Goal: Information Seeking & Learning: Learn about a topic

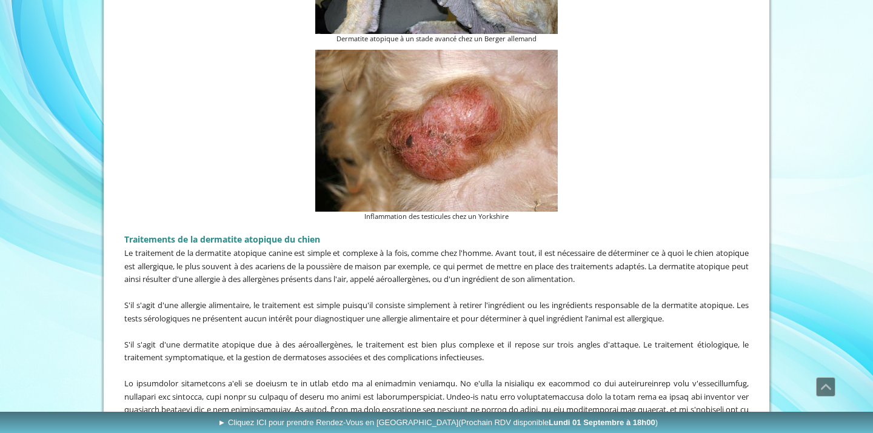
scroll to position [2145, 0]
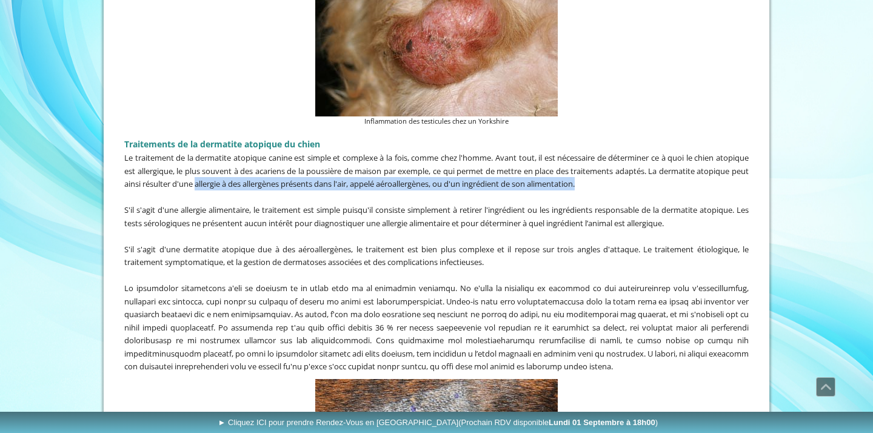
drag, startPoint x: 251, startPoint y: 169, endPoint x: 642, endPoint y: 170, distance: 391.0
click at [642, 170] on span "Le traitement de la dermatite atopique canine est simple et complexe à la fois,…" at bounding box center [436, 170] width 624 height 37
copy span "allergie à des allergènes présents dans l'air, appelé aéroallergènes, ou d'un i…"
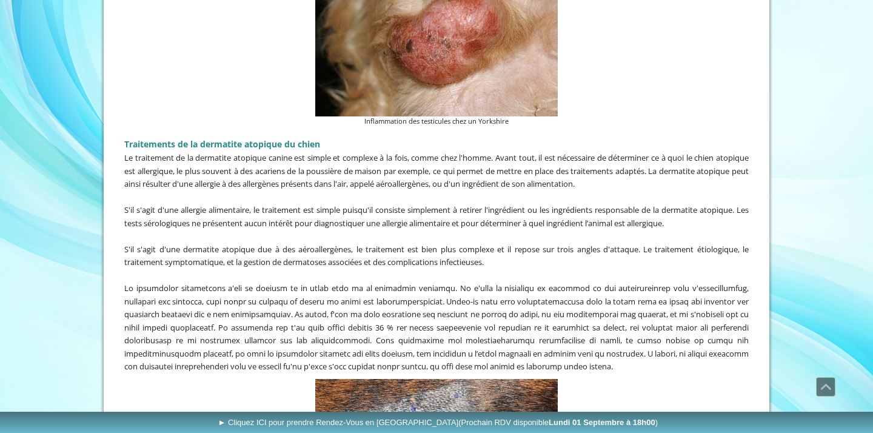
click at [192, 204] on span "S'il s'agit d'une allergie alimentaire, le traitement est simple puisqu'il cons…" at bounding box center [436, 216] width 624 height 24
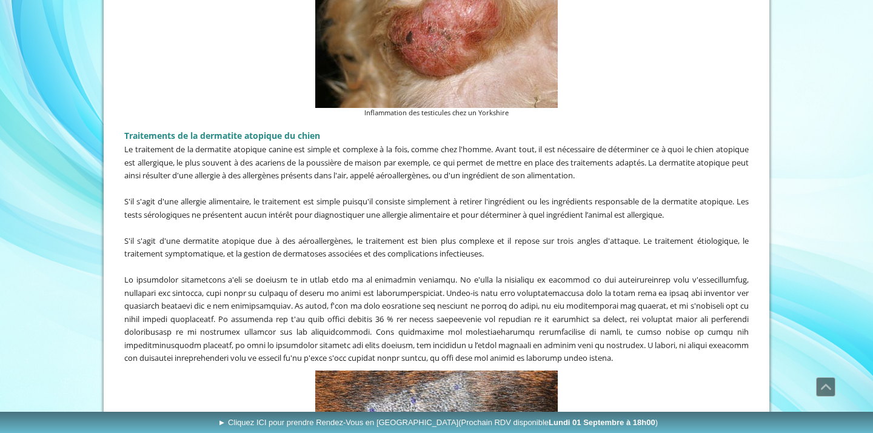
scroll to position [2181, 0]
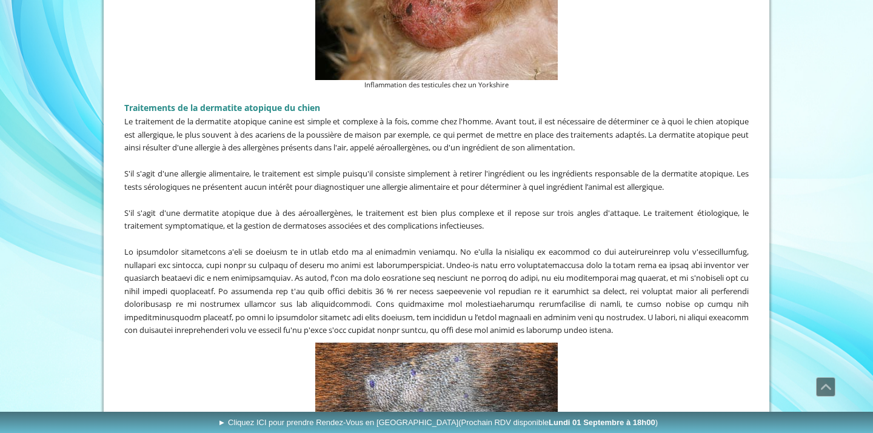
click at [222, 170] on span "S'il s'agit d'une allergie alimentaire, le traitement est simple puisqu'il cons…" at bounding box center [436, 180] width 624 height 24
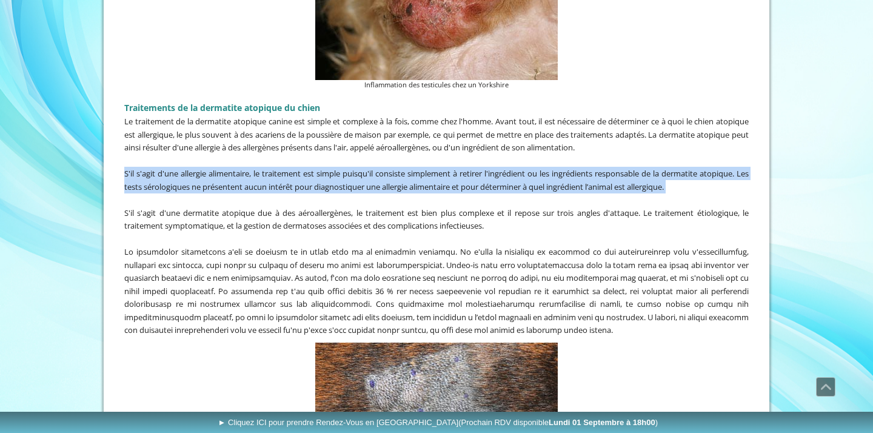
click at [222, 170] on span "S'il s'agit d'une allergie alimentaire, le traitement est simple puisqu'il cons…" at bounding box center [436, 180] width 624 height 24
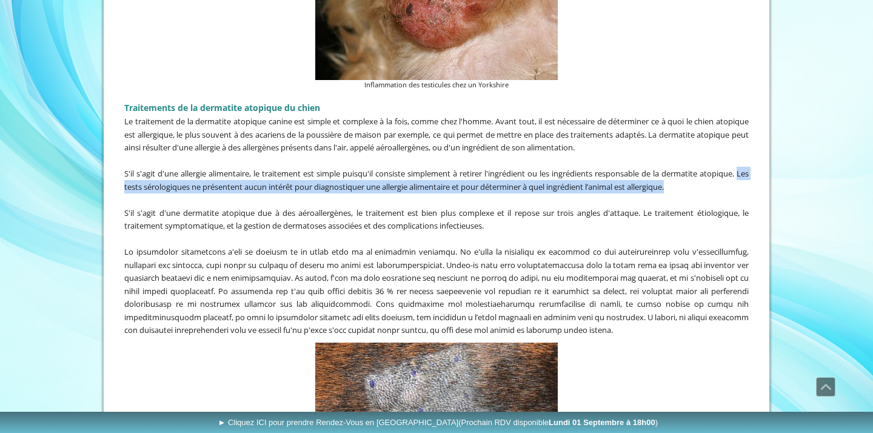
drag, startPoint x: 121, startPoint y: 175, endPoint x: 692, endPoint y: 177, distance: 570.5
click at [692, 177] on div "Traitements de la dermatite atopique du chien Le traitement de la dermatite ato…" at bounding box center [436, 216] width 631 height 246
copy span "Les tests sérologiques ne présentent aucun intérêt pour diagnostiquer une aller…"
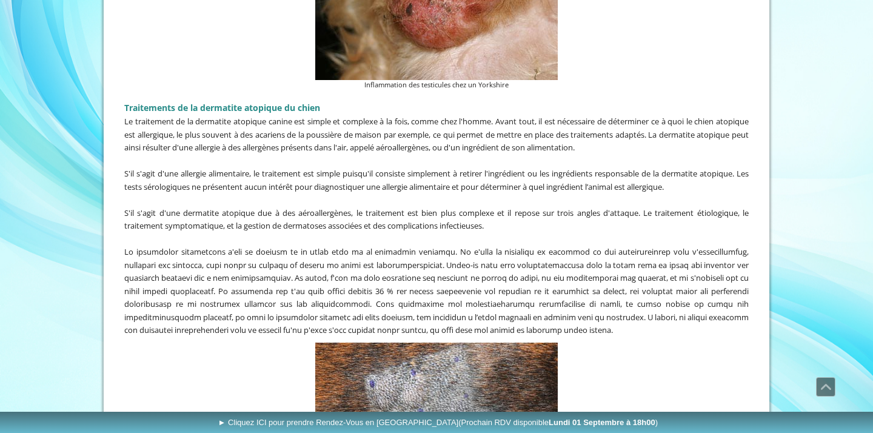
click at [351, 120] on span "Le traitement de la dermatite atopique canine est simple et complexe à la fois,…" at bounding box center [436, 134] width 624 height 37
drag, startPoint x: 294, startPoint y: 121, endPoint x: 427, endPoint y: 124, distance: 132.8
click at [427, 124] on span "Le traitement de la dermatite atopique canine est simple et complexe à la fois,…" at bounding box center [436, 134] width 624 height 37
copy span "acariens de la poussière de maison"
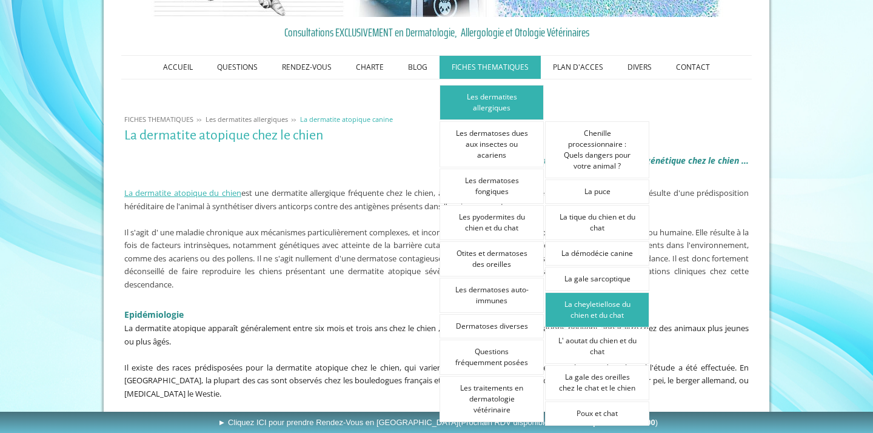
scroll to position [145, 0]
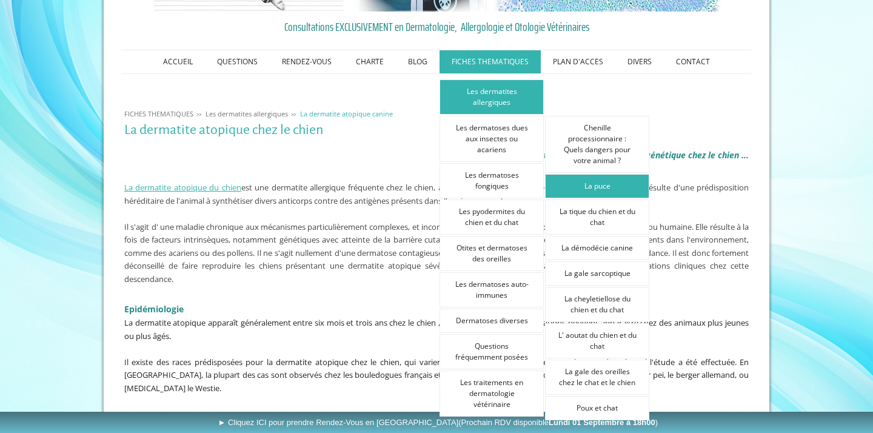
click at [592, 186] on link "La puce" at bounding box center [597, 186] width 104 height 24
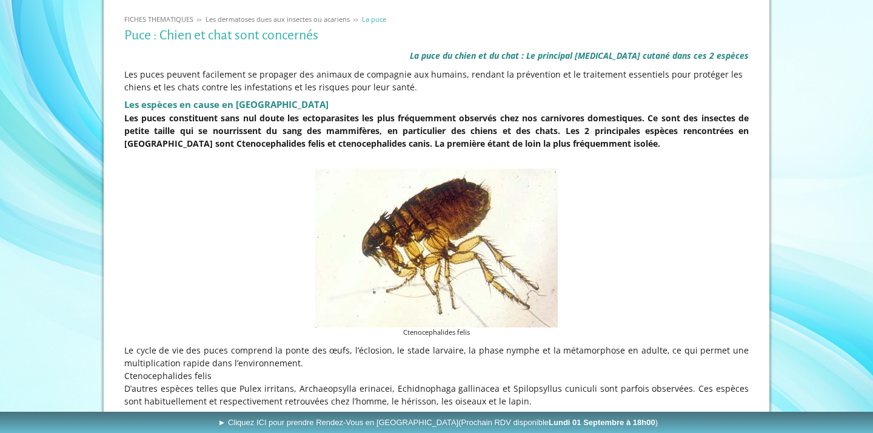
scroll to position [245, 0]
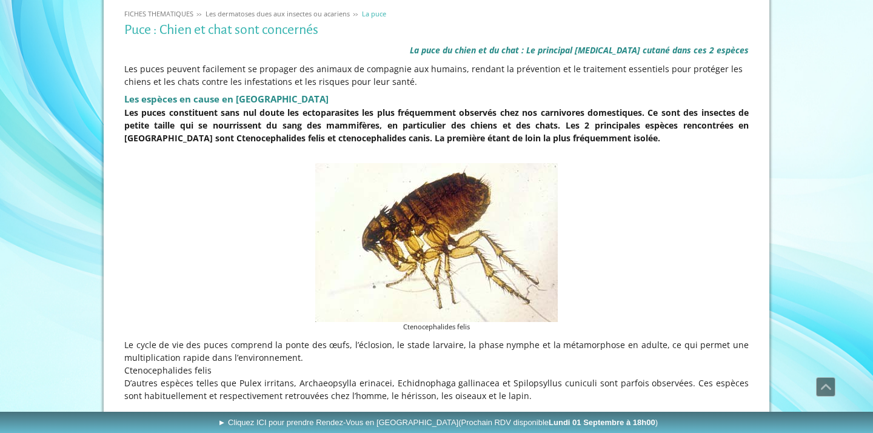
click at [218, 109] on strong "Les puces constituent sans nul doute les ectoparasites les plus fréquemment obs…" at bounding box center [436, 125] width 624 height 37
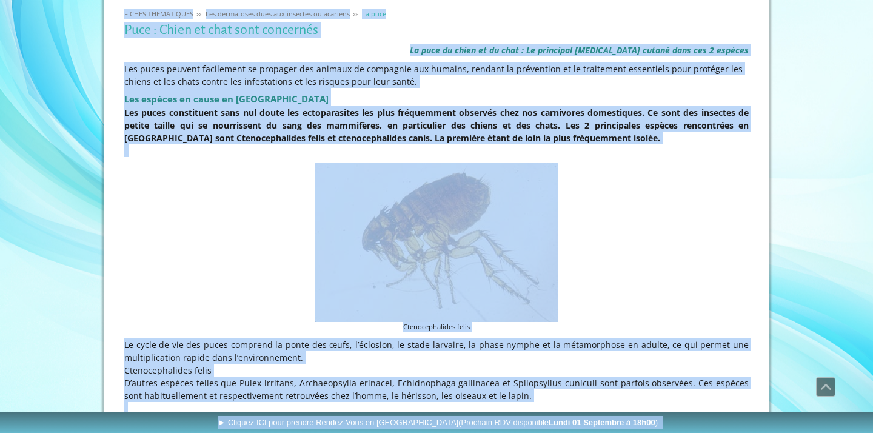
click at [216, 116] on strong "Les puces constituent sans nul doute les ectoparasites les plus fréquemment obs…" at bounding box center [436, 125] width 624 height 37
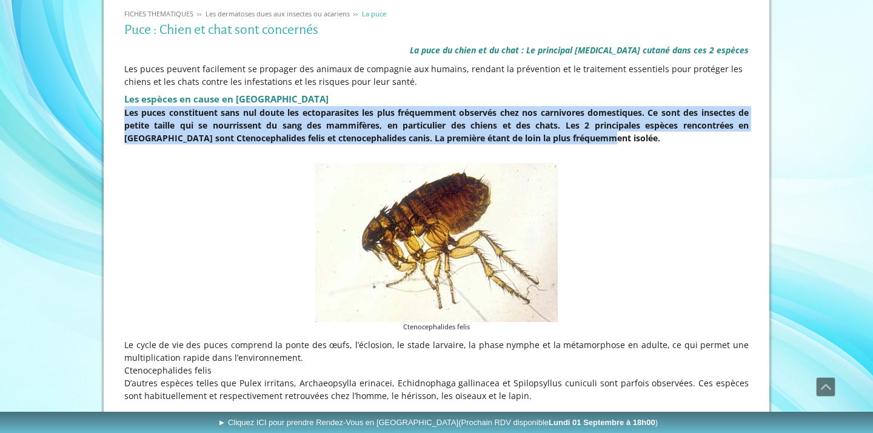
drag, startPoint x: 125, startPoint y: 110, endPoint x: 638, endPoint y: 137, distance: 514.2
click at [638, 137] on p "Les puces constituent sans nul doute les ectoparasites les plus fréquemment obs…" at bounding box center [436, 125] width 624 height 38
copy strong "Les puces constituent sans nul doute les ectoparasites les plus fréquemment obs…"
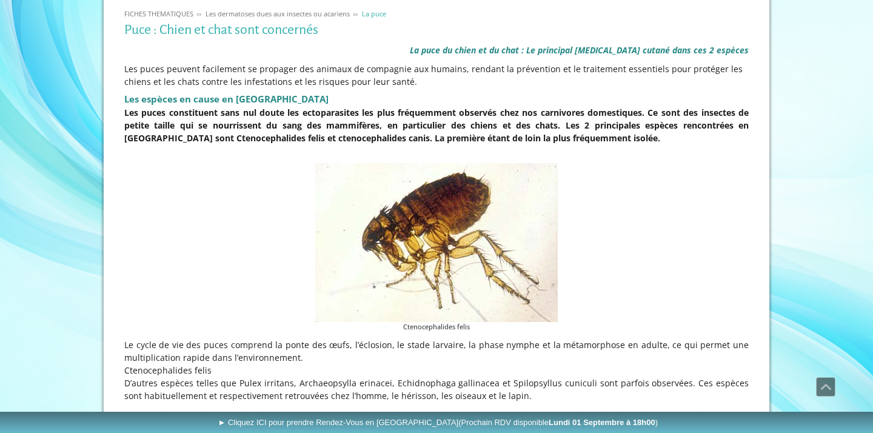
click at [246, 174] on figure "Ctenocephalides felis" at bounding box center [436, 247] width 624 height 169
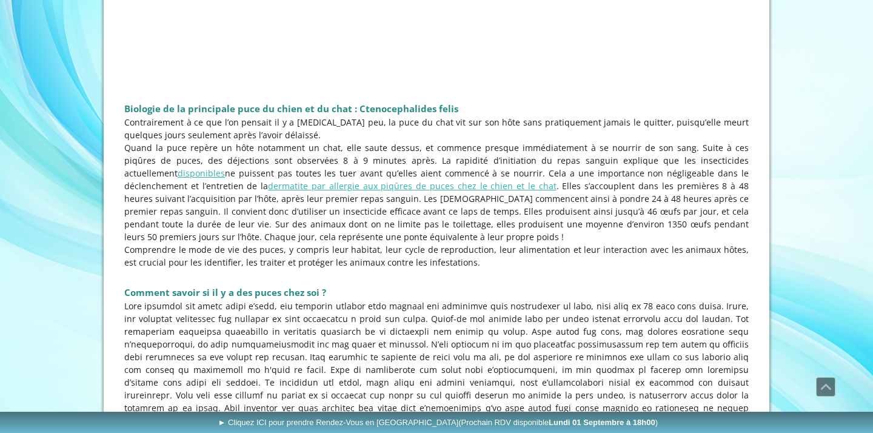
scroll to position [1412, 0]
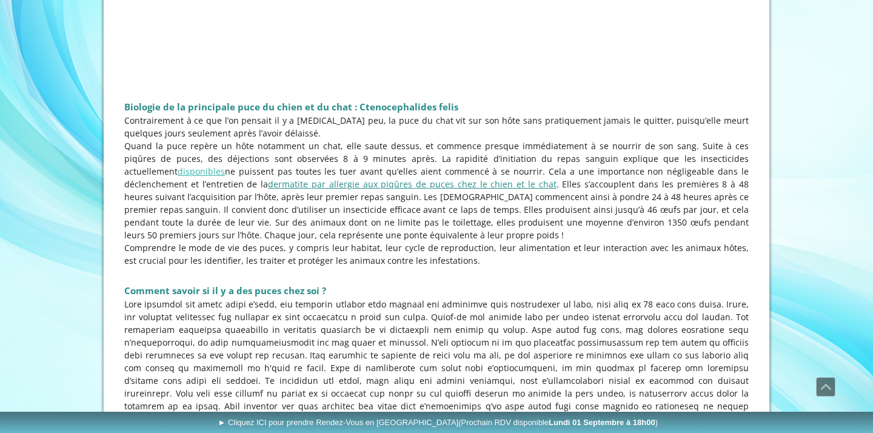
click at [268, 183] on link "dermatite par allergie aux piqûres de puces chez le chien et le chat" at bounding box center [412, 184] width 289 height 12
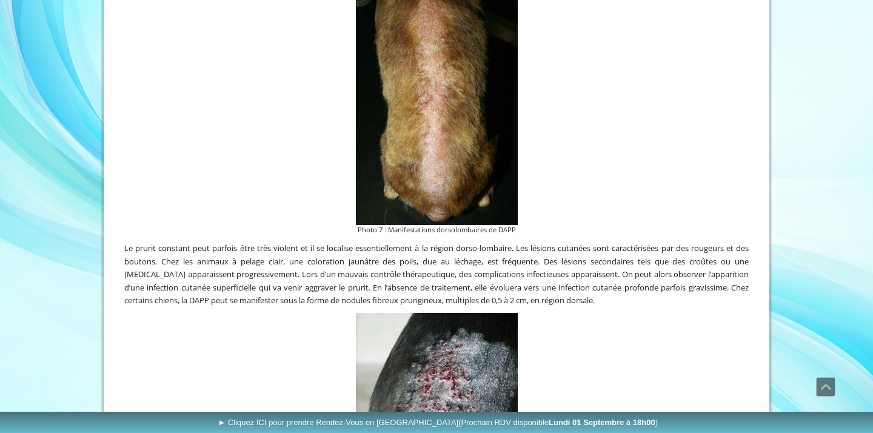
scroll to position [1365, 0]
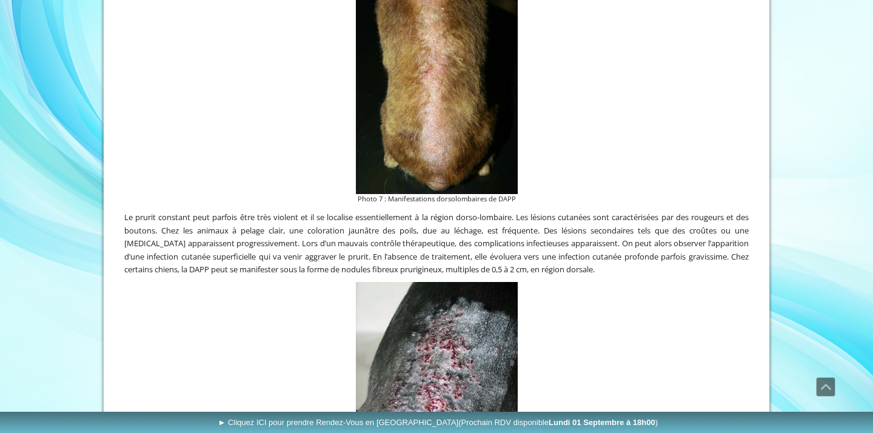
click at [139, 212] on span "Le prurit constant peut parfois être très violent et il se localise essentielle…" at bounding box center [436, 243] width 624 height 63
drag, startPoint x: 133, startPoint y: 209, endPoint x: 691, endPoint y: 260, distance: 559.5
click at [691, 260] on p "Le prurit constant peut parfois être très violent et il se localise essentielle…" at bounding box center [436, 242] width 624 height 65
copy span "prurit constant peut parfois être très violent et il se localise essentiellemen…"
click at [423, 228] on p "Le prurit constant peut parfois être très violent et il se localise essentielle…" at bounding box center [436, 242] width 624 height 65
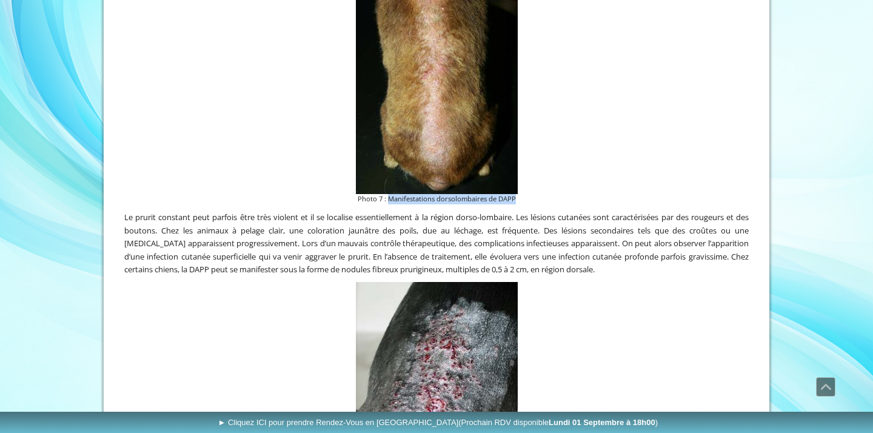
drag, startPoint x: 388, startPoint y: 191, endPoint x: 517, endPoint y: 195, distance: 128.6
click at [517, 195] on figcaption "Photo 7 : Manifestations dorsolombaires de DAPP" at bounding box center [437, 199] width 162 height 10
copy figcaption "Manifestations dorsolombaires de DAPP"
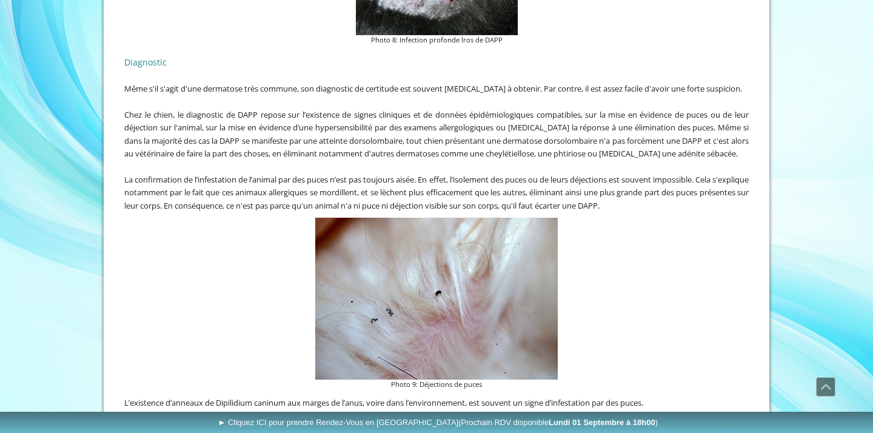
scroll to position [1856, 0]
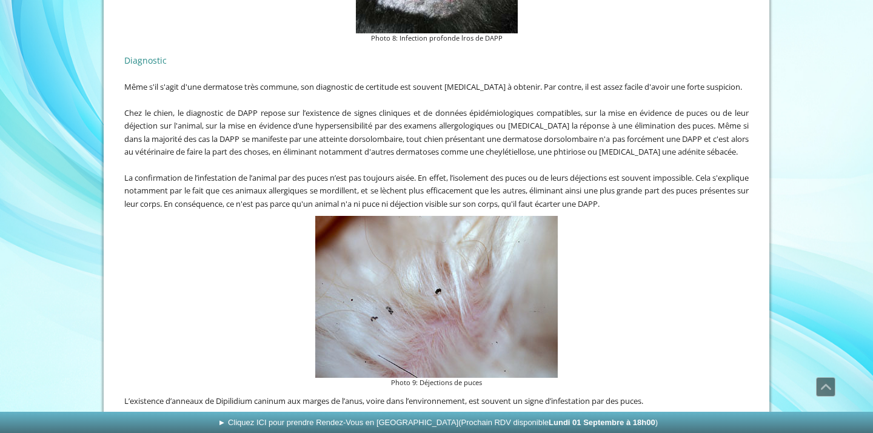
click at [164, 138] on span "Chez le chien, le diagnostic de DAPP repose sur l’existence de signes cliniques…" at bounding box center [436, 132] width 624 height 50
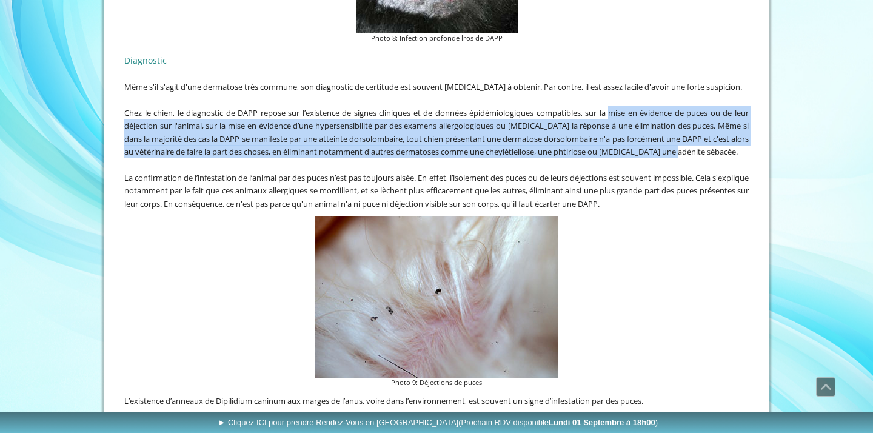
drag, startPoint x: 609, startPoint y: 103, endPoint x: 704, endPoint y: 135, distance: 99.9
click at [705, 138] on p "Chez le chien, le diagnostic de DAPP repose sur l’existence de signes cliniques…" at bounding box center [436, 132] width 624 height 52
copy span "mise en évidence de puces ou de leur déjection sur l'animal, sur la mise en évi…"
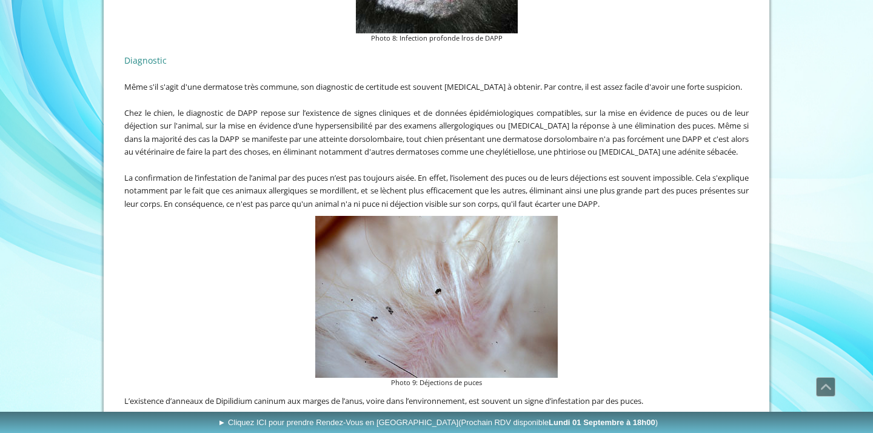
click at [123, 184] on div "Diagnostic Même s'il s'agit d'une dermatose très commune, son diagnostic de cer…" at bounding box center [436, 129] width 631 height 167
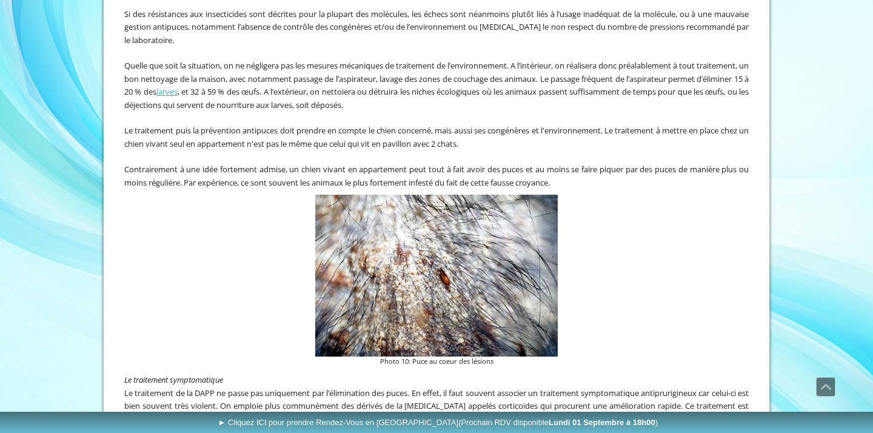
scroll to position [2335, 0]
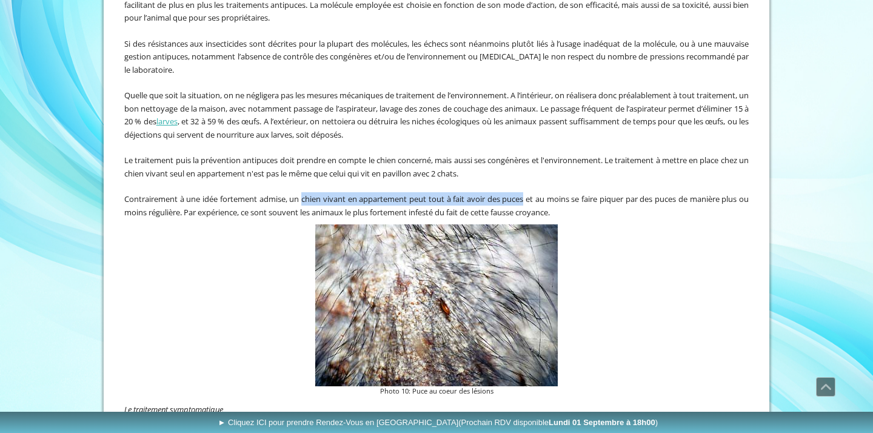
drag, startPoint x: 306, startPoint y: 181, endPoint x: 529, endPoint y: 182, distance: 223.7
click at [529, 193] on span "Contrairement à une idée fortement admise, un chien vivant en appartement peut …" at bounding box center [436, 205] width 624 height 24
copy span "chien vivant en appartement peut tout à fait avoir des puces"
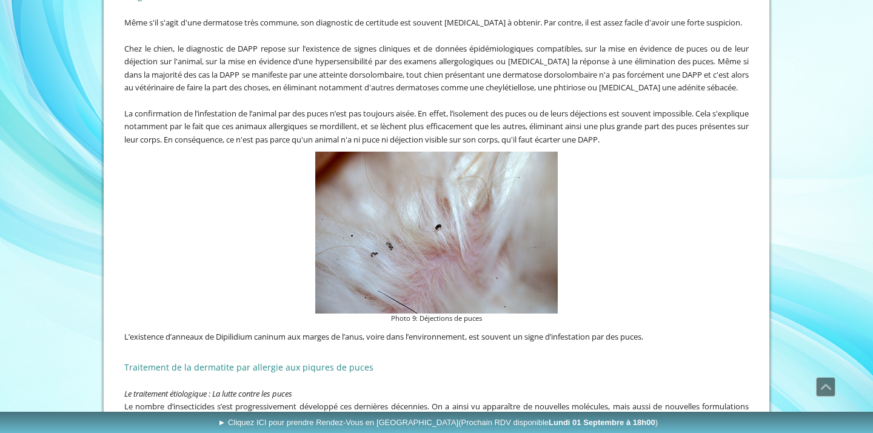
scroll to position [1905, 0]
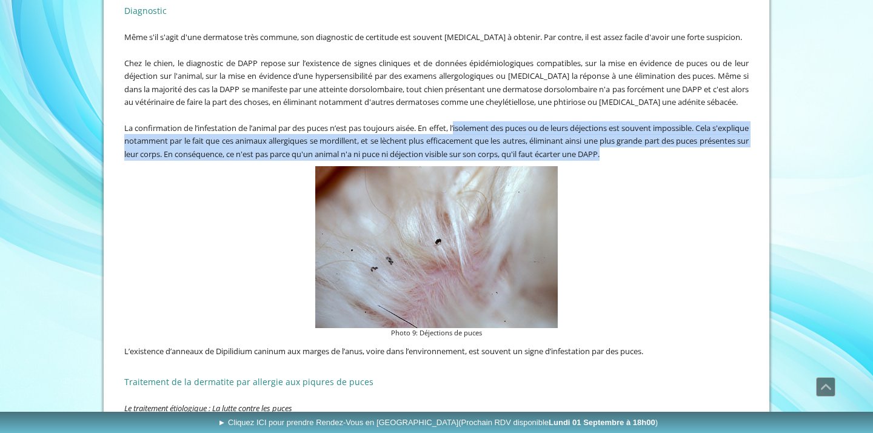
drag, startPoint x: 475, startPoint y: 116, endPoint x: 677, endPoint y: 137, distance: 203.6
click at [677, 137] on p "La confirmation de l’infestation de l’animal par des puces n’est pas toujours a…" at bounding box center [436, 140] width 624 height 39
copy span "isolement des puces ou de leurs déjections est souvent impossible. Cela s'expli…"
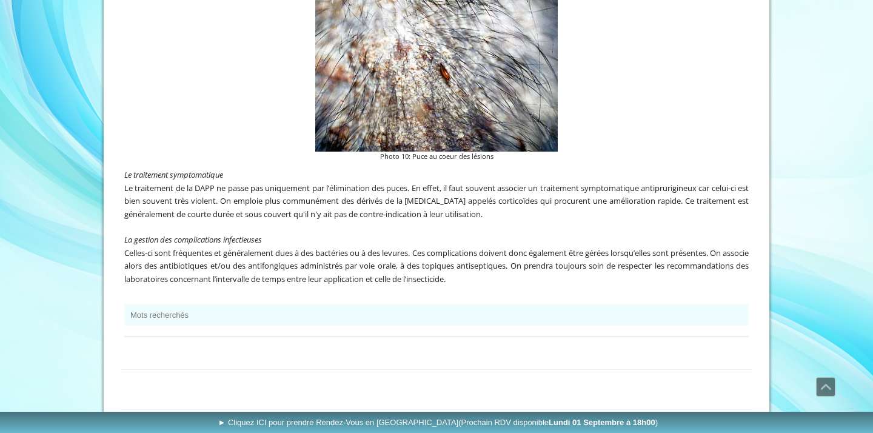
scroll to position [2569, 0]
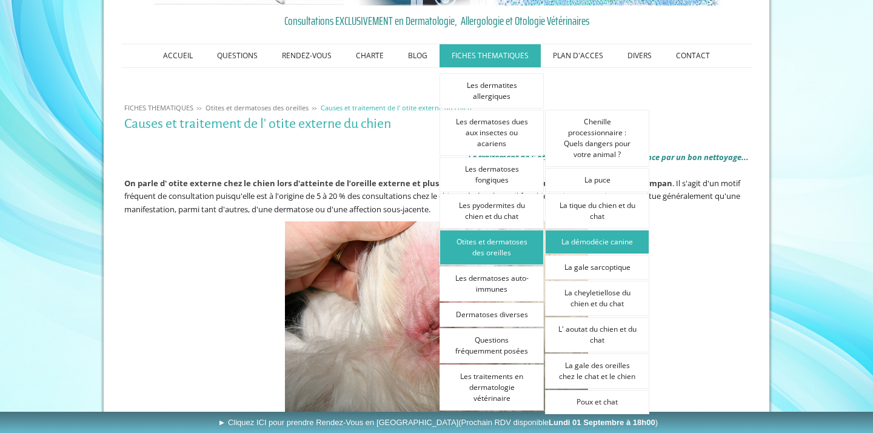
scroll to position [144, 0]
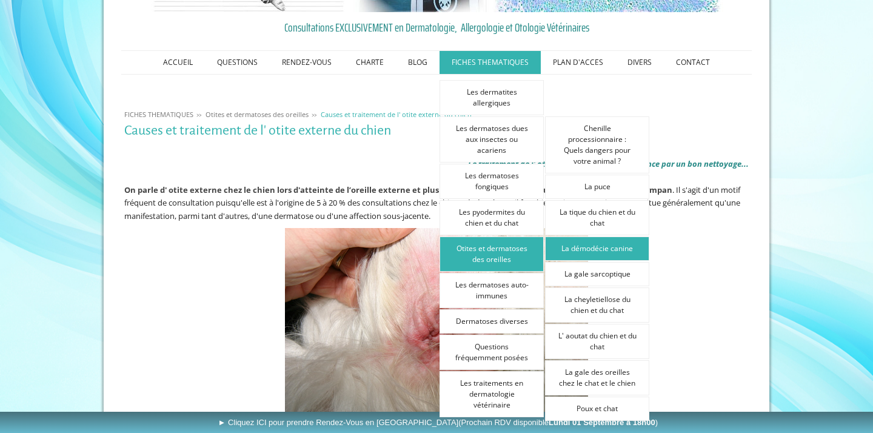
click at [583, 245] on link "La démodécie canine" at bounding box center [597, 248] width 104 height 24
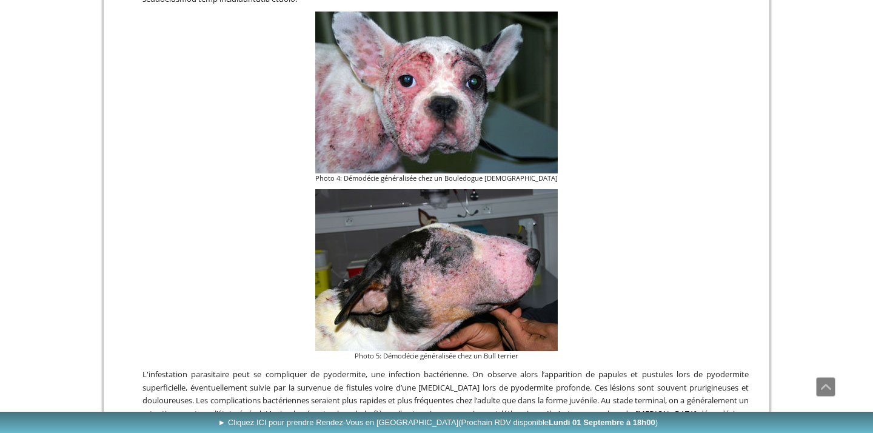
scroll to position [1650, 0]
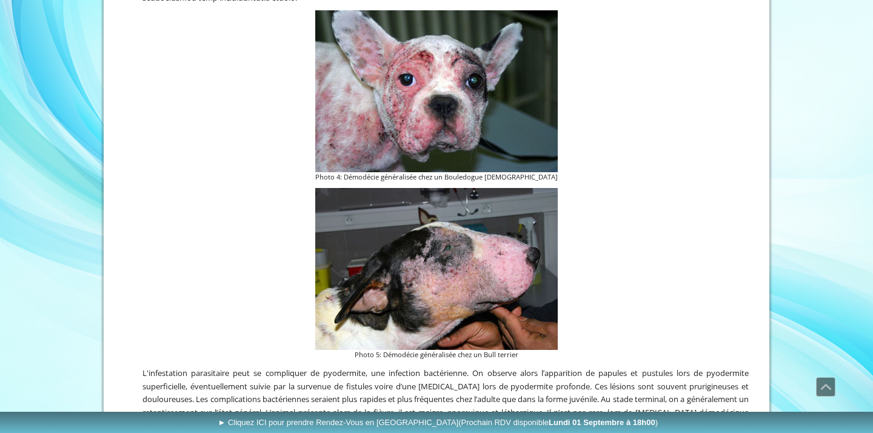
click at [411, 182] on figcaption "Photo 4: Démodécie généralisée chez un Bouledogue [DEMOGRAPHIC_DATA]" at bounding box center [436, 177] width 243 height 10
drag, startPoint x: 368, startPoint y: 183, endPoint x: 535, endPoint y: 184, distance: 166.7
click at [535, 182] on figcaption "Photo 4: Démodécie généralisée chez un Bouledogue [DEMOGRAPHIC_DATA]" at bounding box center [436, 177] width 243 height 10
copy figcaption "Démodécie généralisée chez un Bouledogue [DEMOGRAPHIC_DATA]"
click at [420, 360] on figcaption "Photo 5: Démodécie généralisée chez un Bull terrier" at bounding box center [436, 355] width 243 height 10
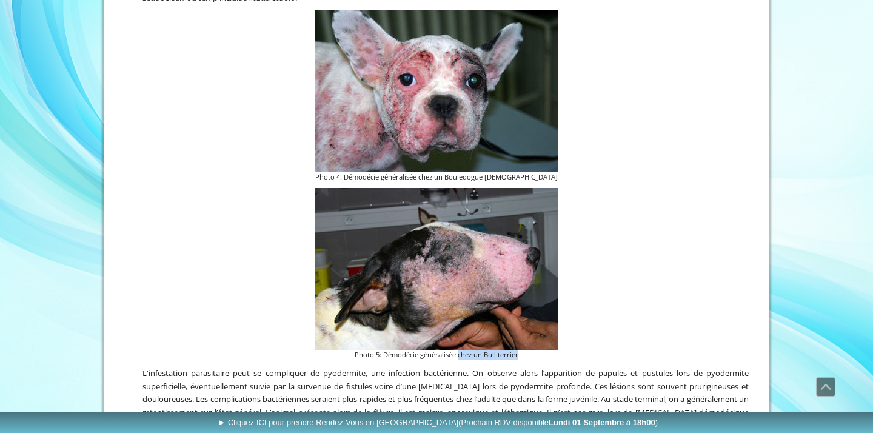
drag, startPoint x: 460, startPoint y: 363, endPoint x: 528, endPoint y: 366, distance: 68.6
click at [528, 360] on figcaption "Photo 5: Démodécie généralisée chez un Bull terrier" at bounding box center [436, 355] width 243 height 10
copy figcaption "chez un Bull terrier"
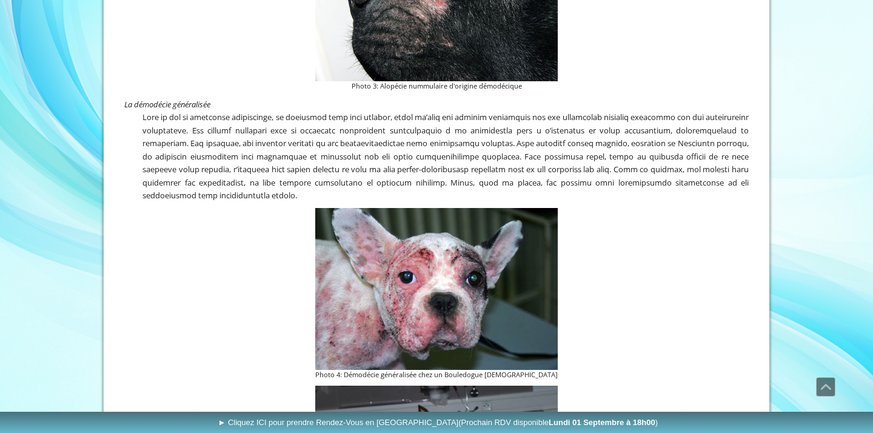
scroll to position [1362, 0]
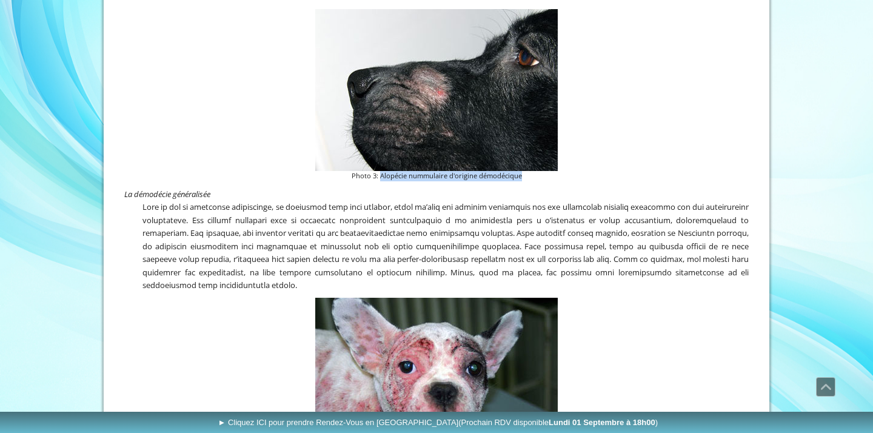
drag, startPoint x: 380, startPoint y: 186, endPoint x: 524, endPoint y: 189, distance: 144.3
click at [524, 181] on figcaption "Photo 3: Alopécie nummulaire d'origine démodécique" at bounding box center [436, 176] width 243 height 10
copy figcaption "Alopécie nummulaire d'origine démodécique"
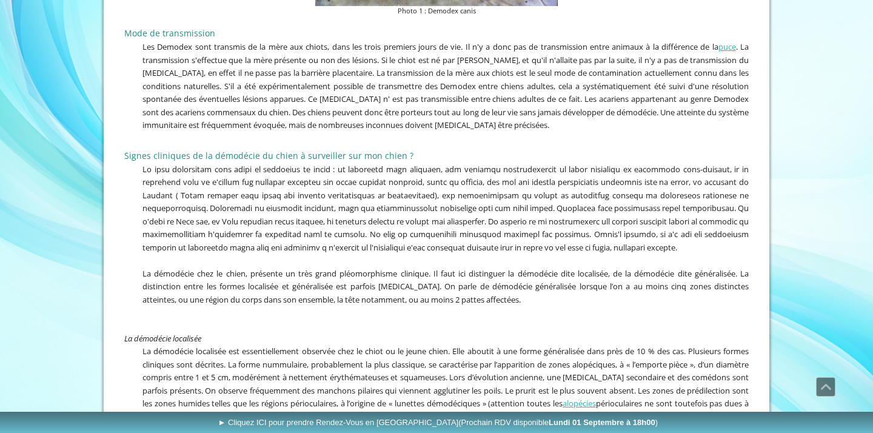
scroll to position [693, 0]
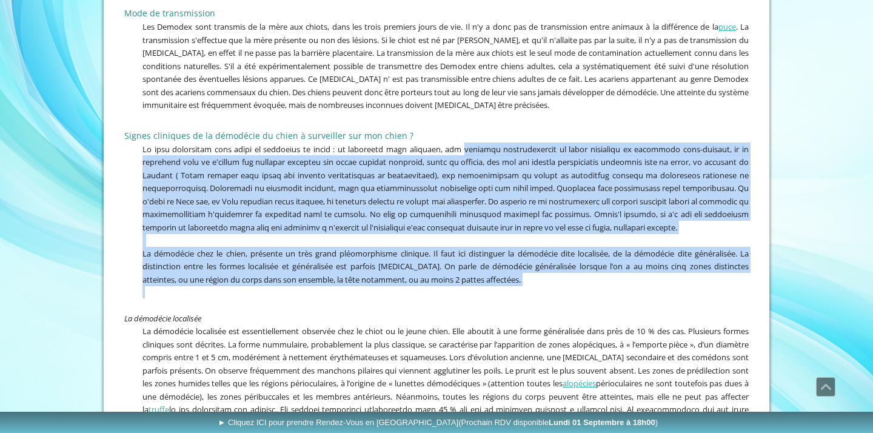
drag, startPoint x: 457, startPoint y: 156, endPoint x: 541, endPoint y: 309, distance: 173.9
click at [541, 309] on div "Mode de transmission Les Demodex sont transmis de la mère aux chiots, dans les …" at bounding box center [436, 248] width 631 height 498
copy div "loremips dolorsitametco ad elits doeiusmod te incididun utla-etdolor, ma al eni…"
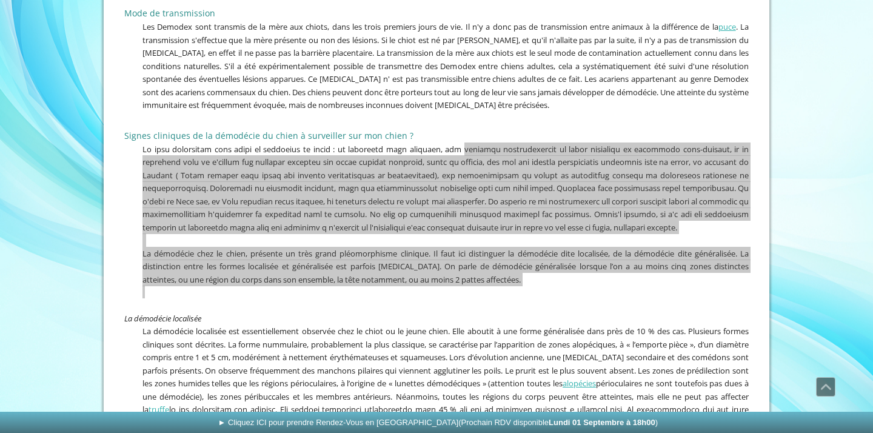
click at [124, 209] on p at bounding box center [436, 188] width 624 height 92
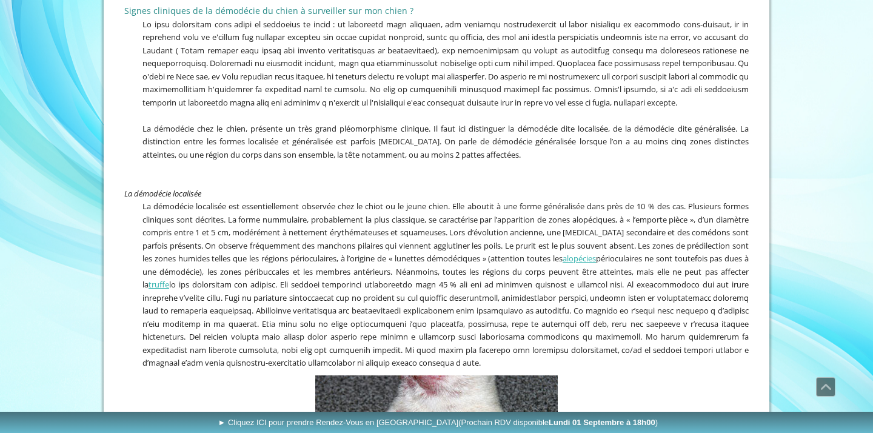
click at [229, 262] on span "La démodécie localisée est essentiellement observée chez le chiot ou le jeune c…" at bounding box center [445, 284] width 606 height 167
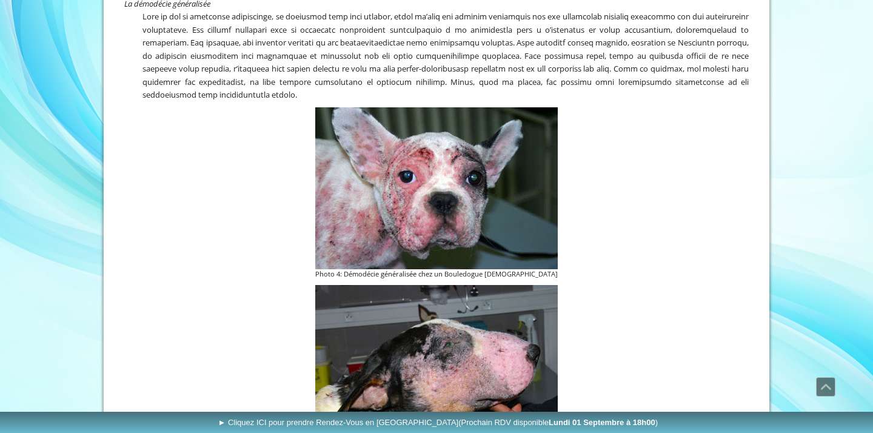
scroll to position [1777, 0]
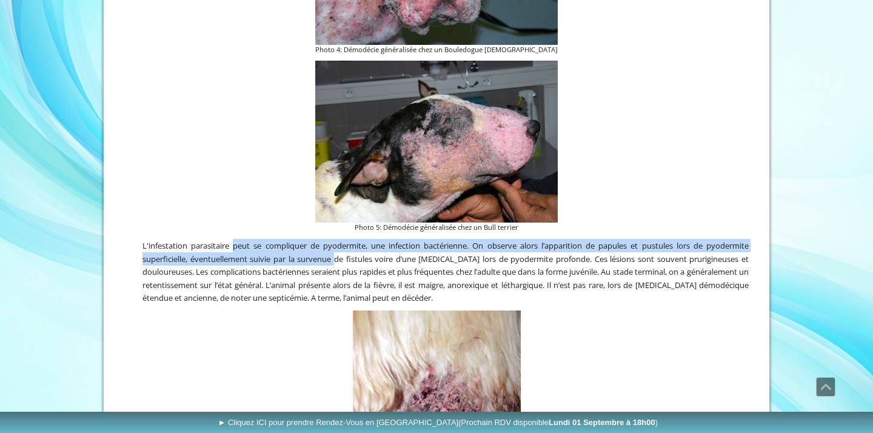
drag, startPoint x: 234, startPoint y: 252, endPoint x: 347, endPoint y: 264, distance: 114.0
click at [347, 264] on span "L'infestation parasitaire peut se compliquer de pyodermite, une infection bacté…" at bounding box center [445, 271] width 606 height 63
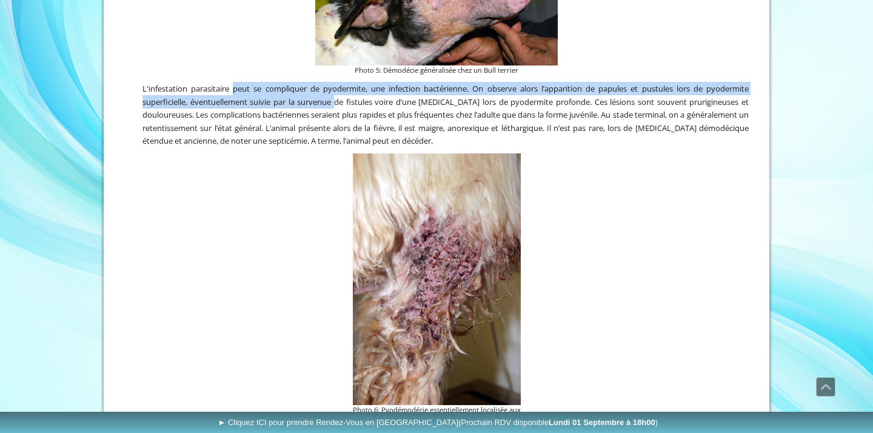
scroll to position [1830, 0]
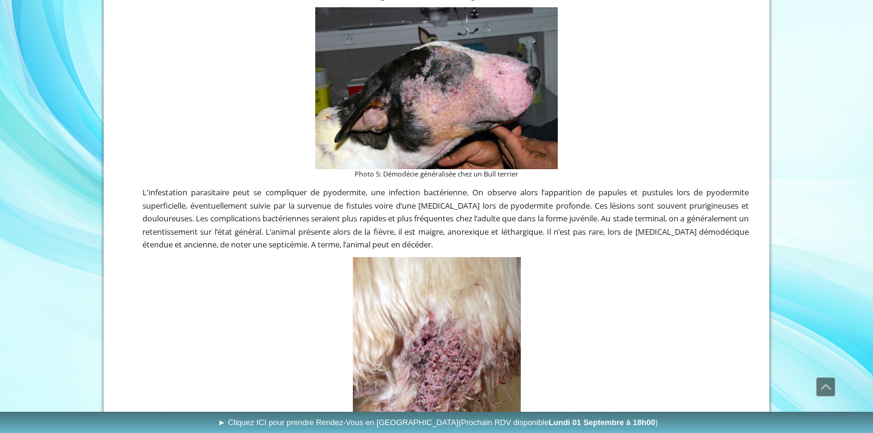
click at [532, 222] on span "L'infestation parasitaire peut se compliquer de pyodermite, une infection bacté…" at bounding box center [445, 218] width 606 height 63
click at [216, 222] on span "L'infestation parasitaire peut se compliquer de pyodermite, une infection bacté…" at bounding box center [445, 218] width 606 height 63
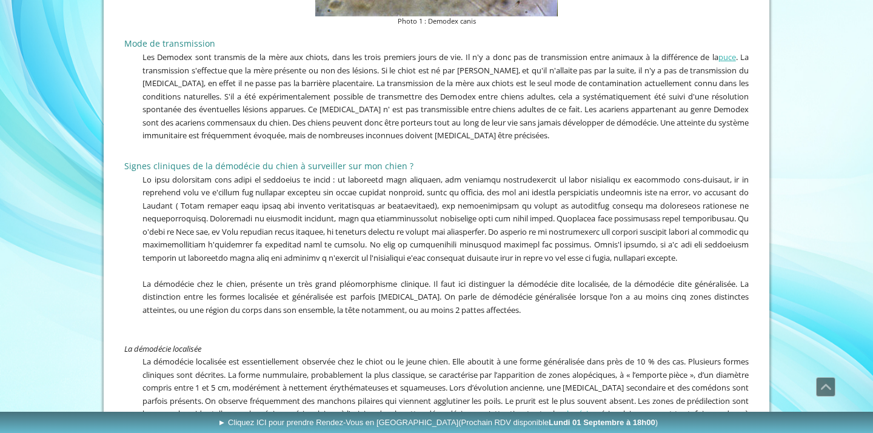
scroll to position [607, 0]
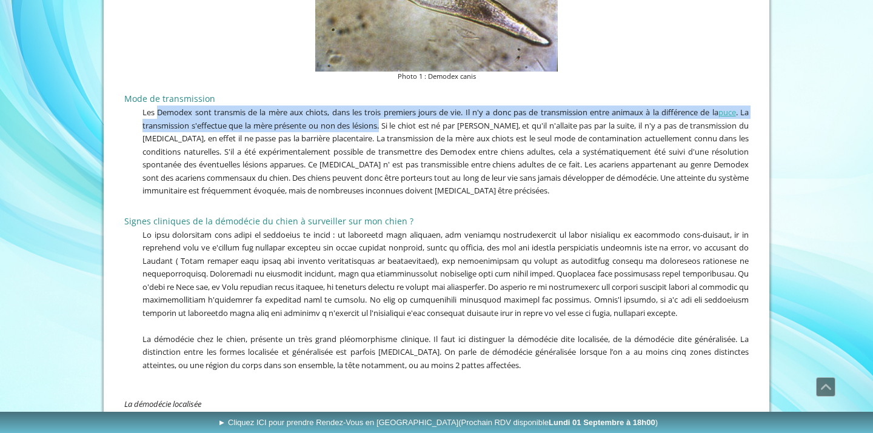
drag, startPoint x: 158, startPoint y: 120, endPoint x: 387, endPoint y: 127, distance: 229.9
click at [387, 127] on p "Les Demodex sont transmis de la mère aux chiots, dans les trois premiers jours …" at bounding box center [436, 151] width 624 height 92
copy span "Demodex sont transmis de la mère aux chiots, dans les trois premiers jours de v…"
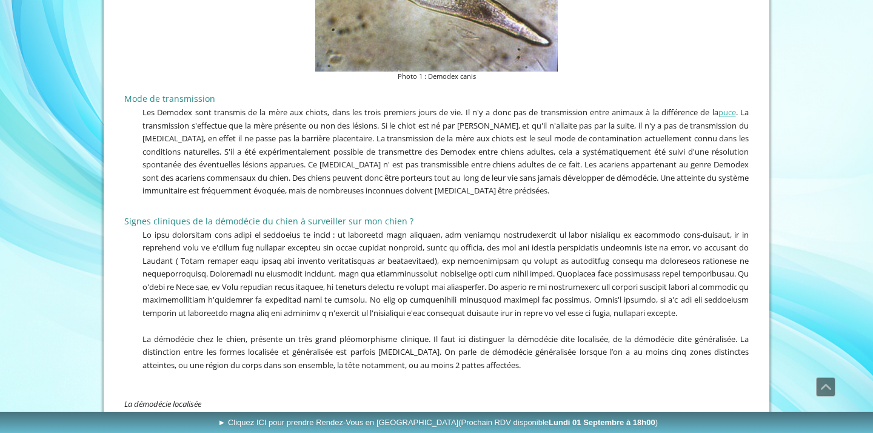
click at [195, 174] on span "Les Demodex sont transmis de la mère aux chiots, dans les trois premiers jours …" at bounding box center [445, 151] width 606 height 89
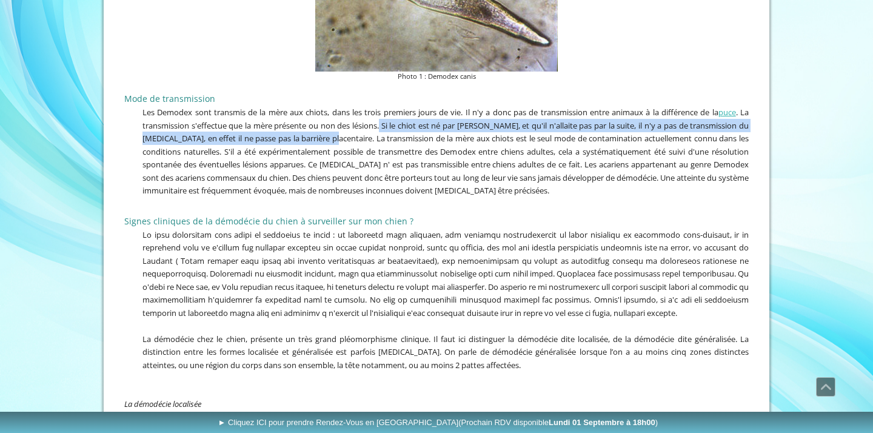
drag, startPoint x: 387, startPoint y: 130, endPoint x: 353, endPoint y: 146, distance: 37.4
click at [353, 146] on span "Les Demodex sont transmis de la mère aux chiots, dans les trois premiers jours …" at bounding box center [445, 151] width 606 height 89
copy span "[PERSON_NAME] est né par [PERSON_NAME], et qu'il n'allaite pas par la suite, il…"
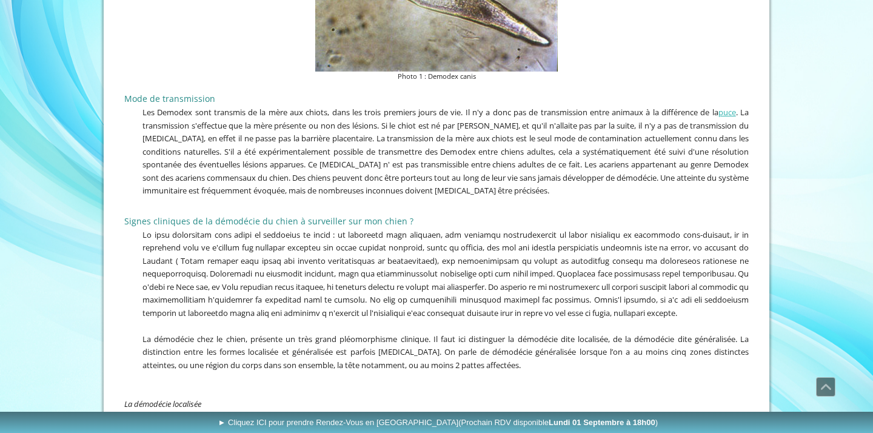
click at [364, 195] on span "Les Demodex sont transmis de la mère aux chiots, dans les trois premiers jours …" at bounding box center [445, 151] width 606 height 89
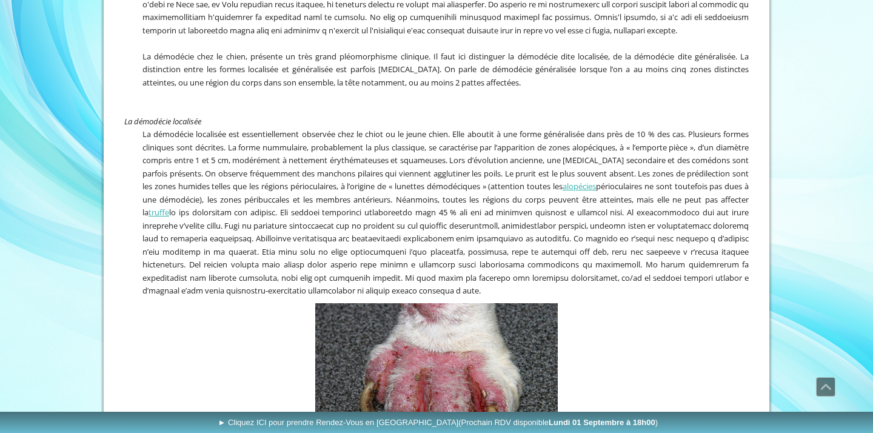
scroll to position [894, 0]
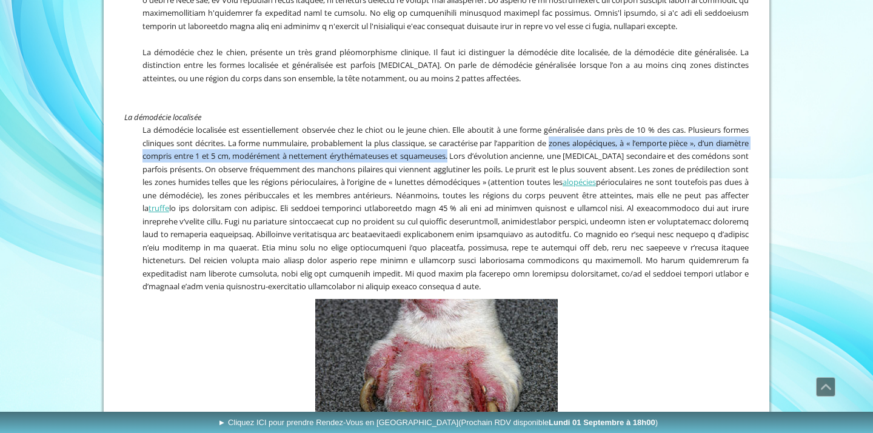
drag, startPoint x: 572, startPoint y: 156, endPoint x: 490, endPoint y: 174, distance: 83.7
click at [490, 174] on span "La démodécie localisée est essentiellement observée chez le chiot ou le jeune c…" at bounding box center [445, 207] width 606 height 167
copy span "zones alopéciques, à « l’emporte pièce », d’un diamètre compris entre 1 et 5 cm…"
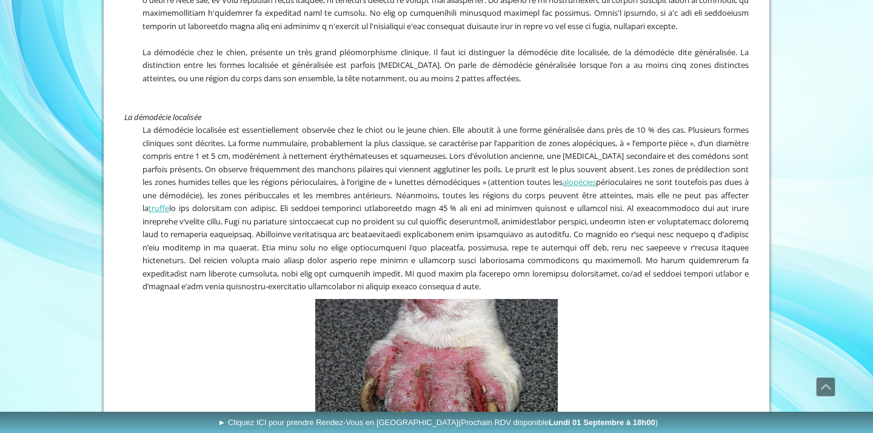
click at [432, 207] on span "La démodécie localisée est essentiellement observée chez le chiot ou le jeune c…" at bounding box center [445, 207] width 606 height 167
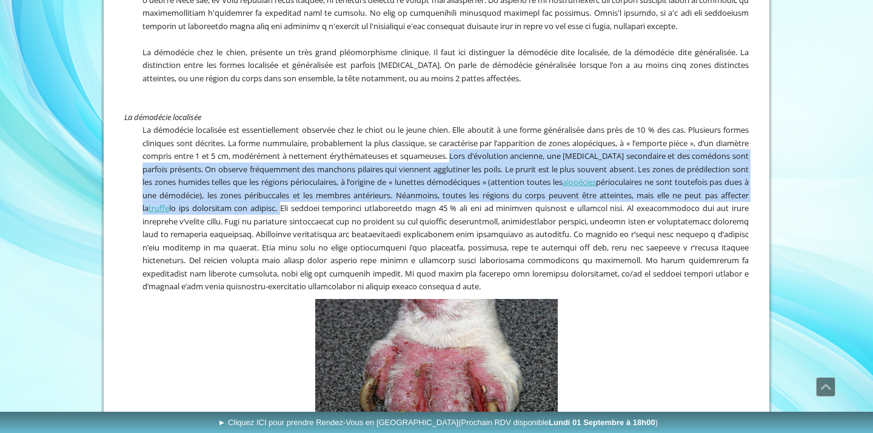
drag, startPoint x: 495, startPoint y: 168, endPoint x: 363, endPoint y: 218, distance: 142.0
click at [363, 218] on span "La démodécie localisée est essentiellement observée chez le chiot ou le jeune c…" at bounding box center [445, 207] width 606 height 167
copy span "Lors d’évolution ancienne, une [MEDICAL_DATA] secondaire et des comédons sont p…"
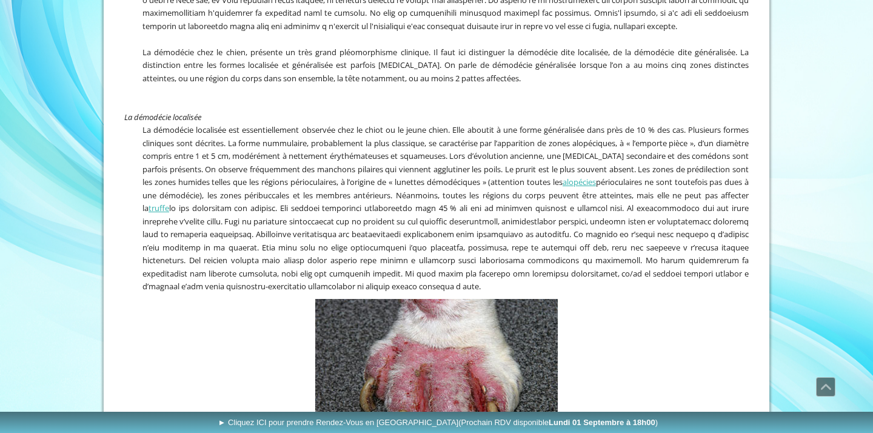
click at [234, 241] on span "La démodécie localisée est essentiellement observée chez le chiot ou le jeune c…" at bounding box center [445, 207] width 606 height 167
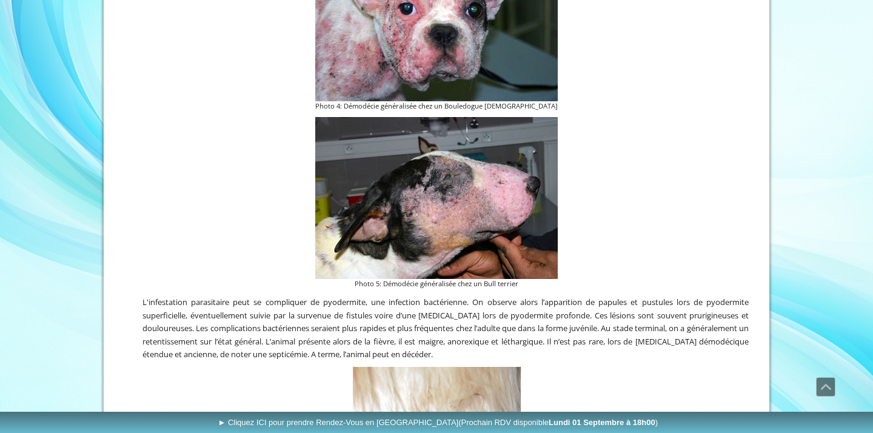
scroll to position [1795, 0]
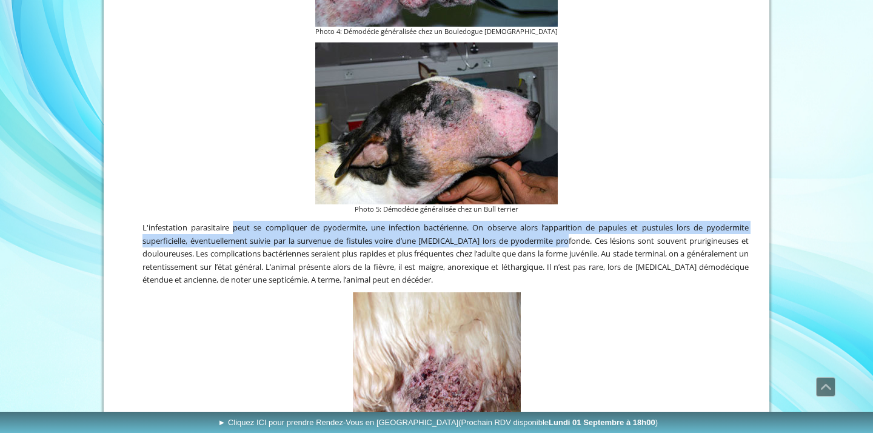
drag, startPoint x: 233, startPoint y: 235, endPoint x: 580, endPoint y: 249, distance: 346.5
click at [580, 249] on span "L'infestation parasitaire peut se compliquer de pyodermite, une infection bacté…" at bounding box center [445, 253] width 606 height 63
copy span "peut se compliquer de pyodermite, une infection bactérienne. On observe alors l…"
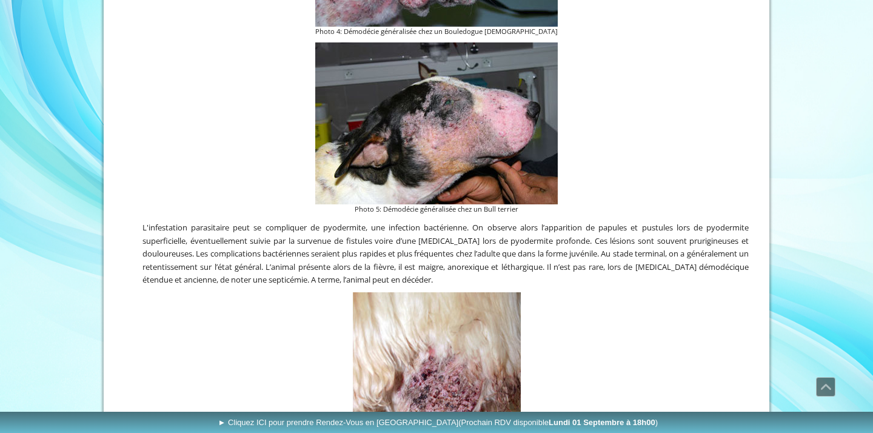
click at [155, 194] on figure "Photo 5: Démodécie généralisée chez un Bull terrier" at bounding box center [436, 128] width 624 height 172
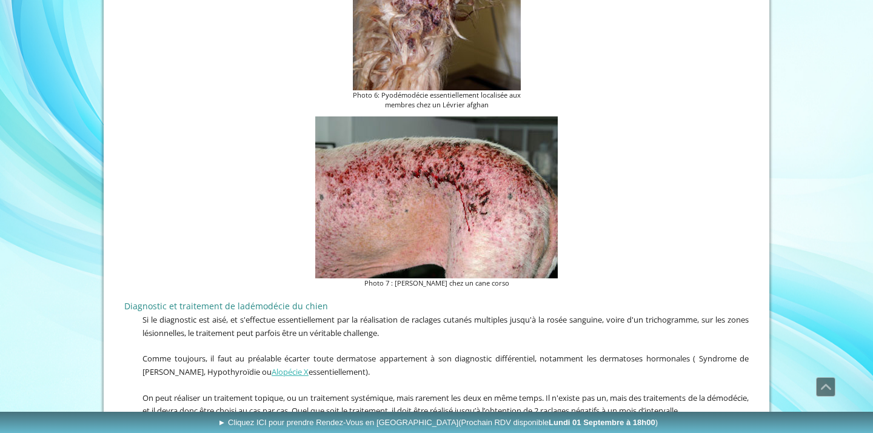
scroll to position [2247, 0]
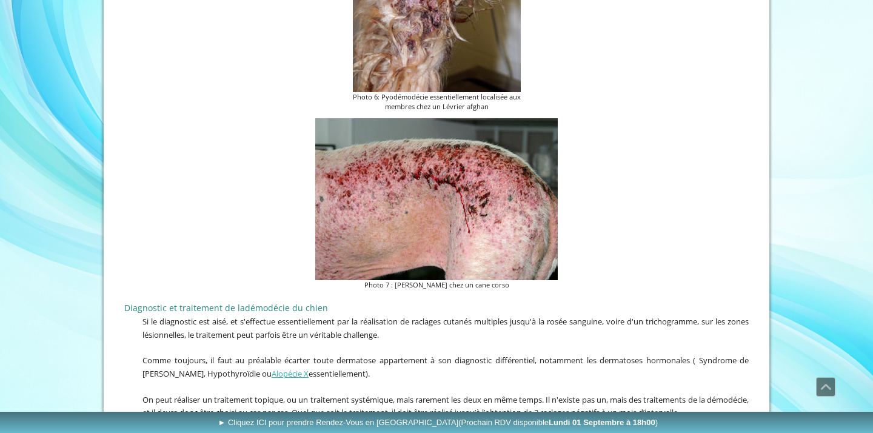
drag, startPoint x: 388, startPoint y: 100, endPoint x: 497, endPoint y: 109, distance: 108.9
click at [497, 109] on figcaption "Photo 6: Pyodémodécie essentiellement localisée aux membres chez un Lévrier afg…" at bounding box center [437, 102] width 168 height 21
copy figcaption "Pyodémodécie essentiellement localisée aux membres chez un Lévrier afghan"
click at [395, 293] on div "Photo 7 : [PERSON_NAME] chez un cane corso" at bounding box center [436, 204] width 631 height 178
drag, startPoint x: 386, startPoint y: 290, endPoint x: 526, endPoint y: 290, distance: 140.7
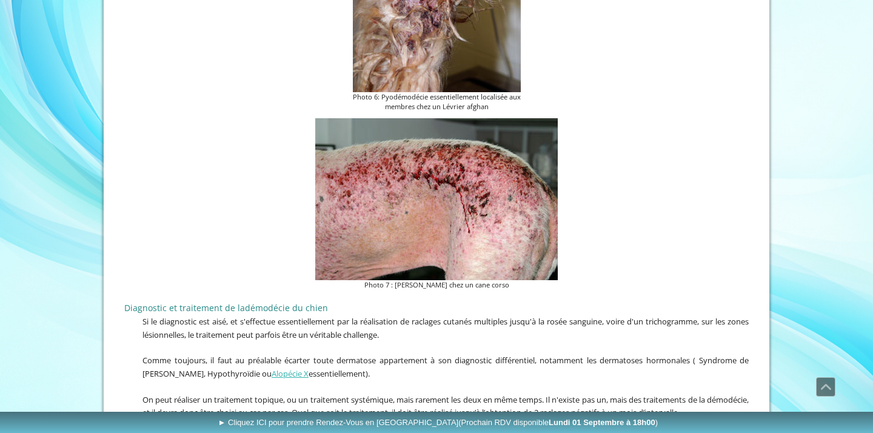
click at [526, 290] on figcaption "Photo 7 : [PERSON_NAME] chez un cane corso" at bounding box center [436, 285] width 243 height 10
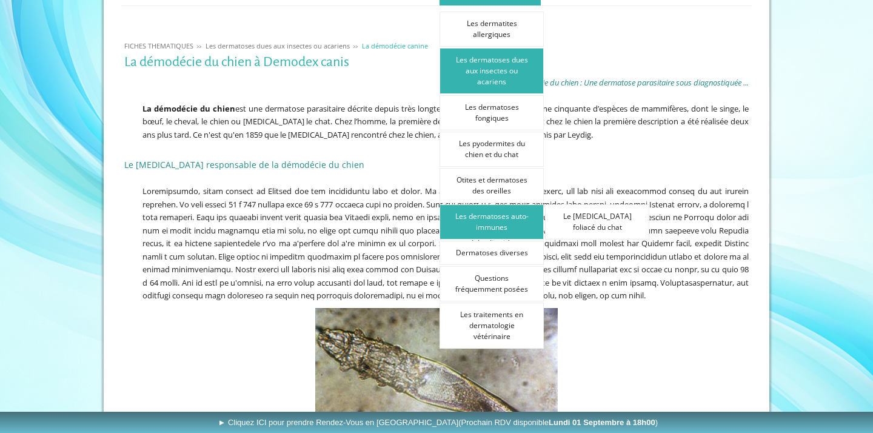
scroll to position [235, 0]
